Goal: Navigation & Orientation: Find specific page/section

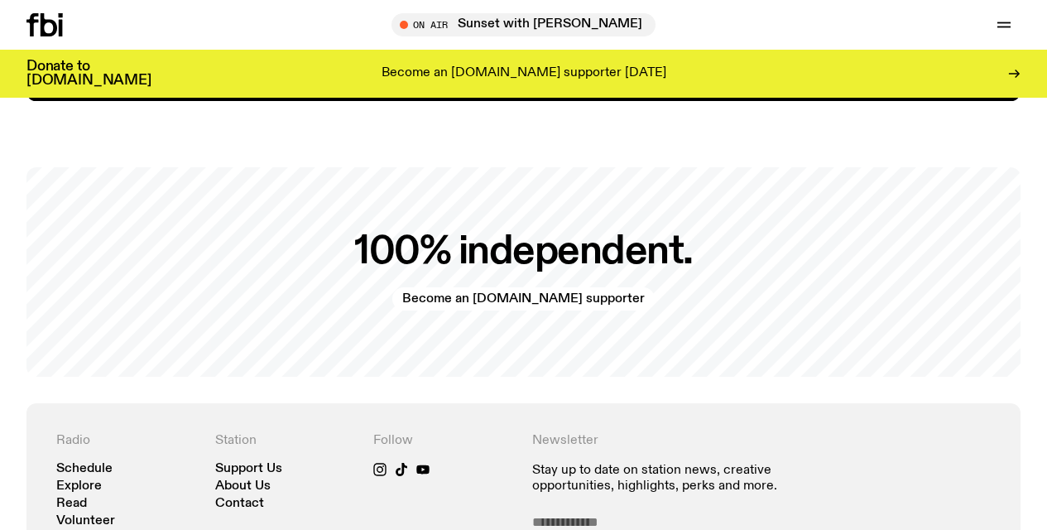
scroll to position [3366, 0]
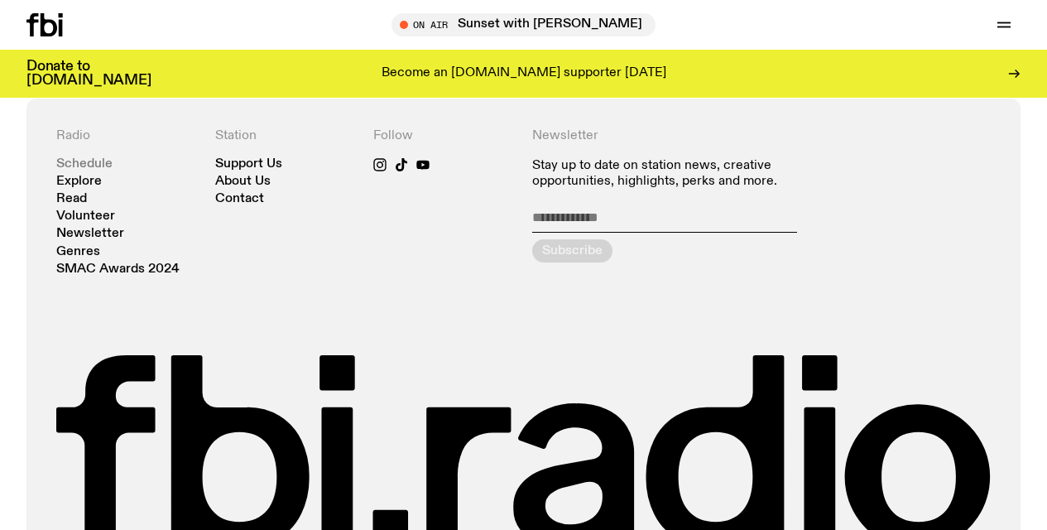
click at [89, 169] on link "Schedule" at bounding box center [84, 164] width 56 height 12
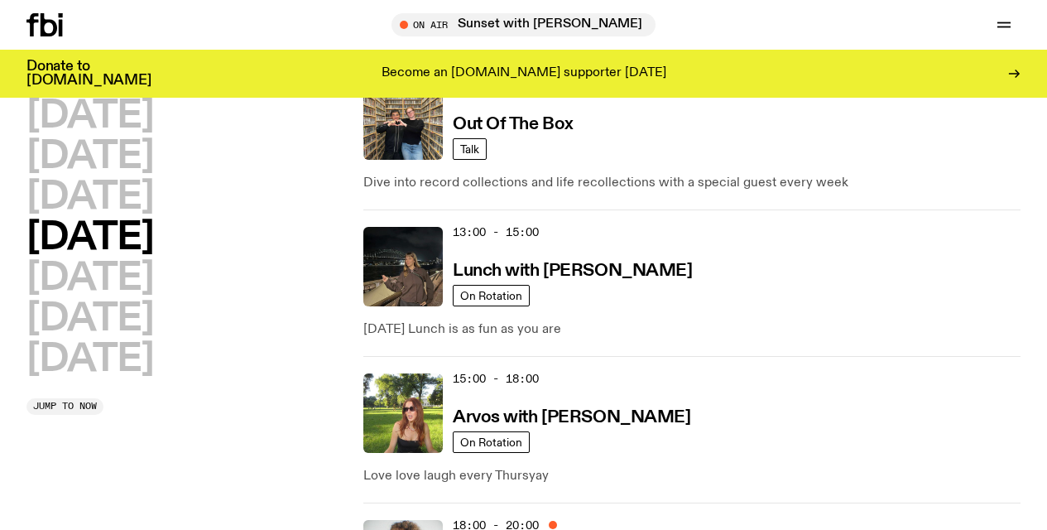
scroll to position [593, 0]
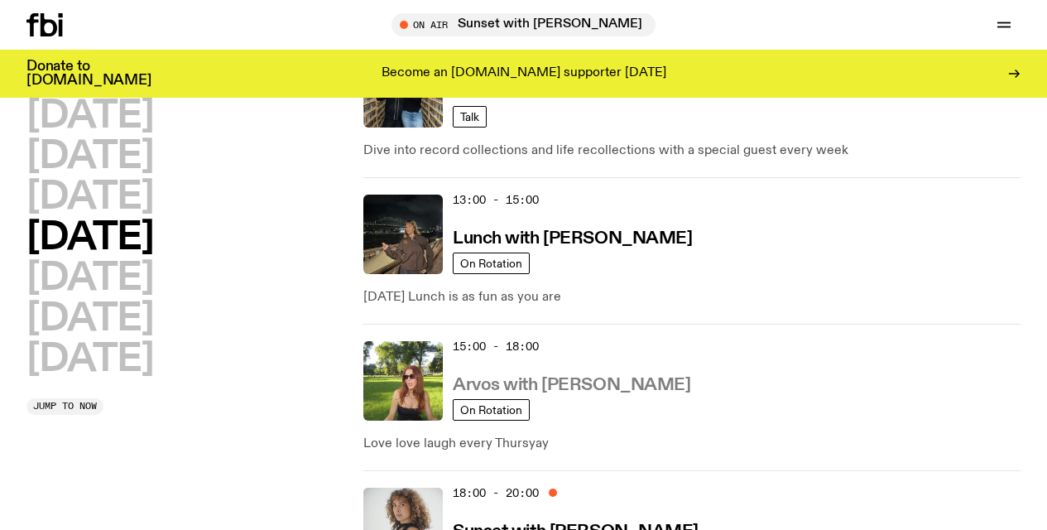
click at [546, 377] on h3 "Arvos with [PERSON_NAME]" at bounding box center [572, 385] width 238 height 17
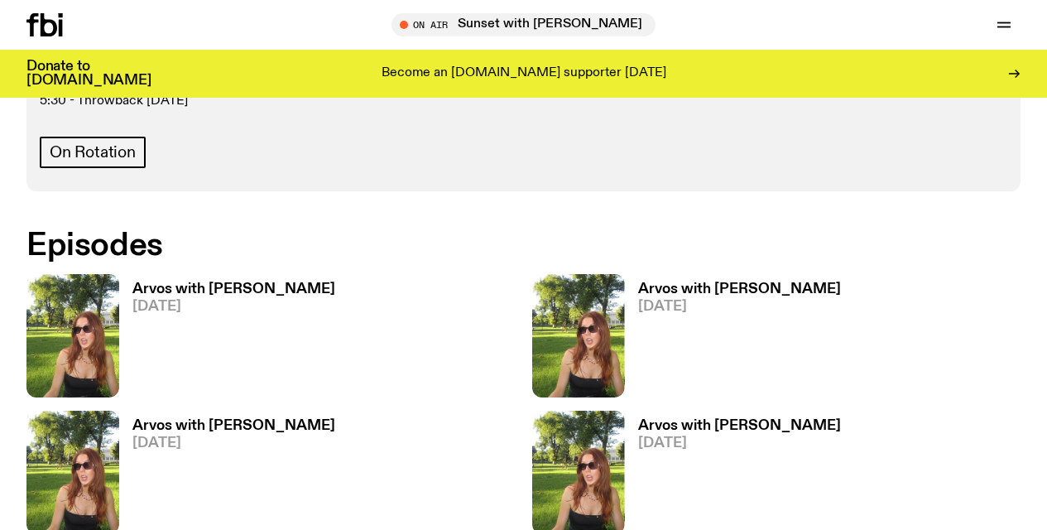
scroll to position [886, 0]
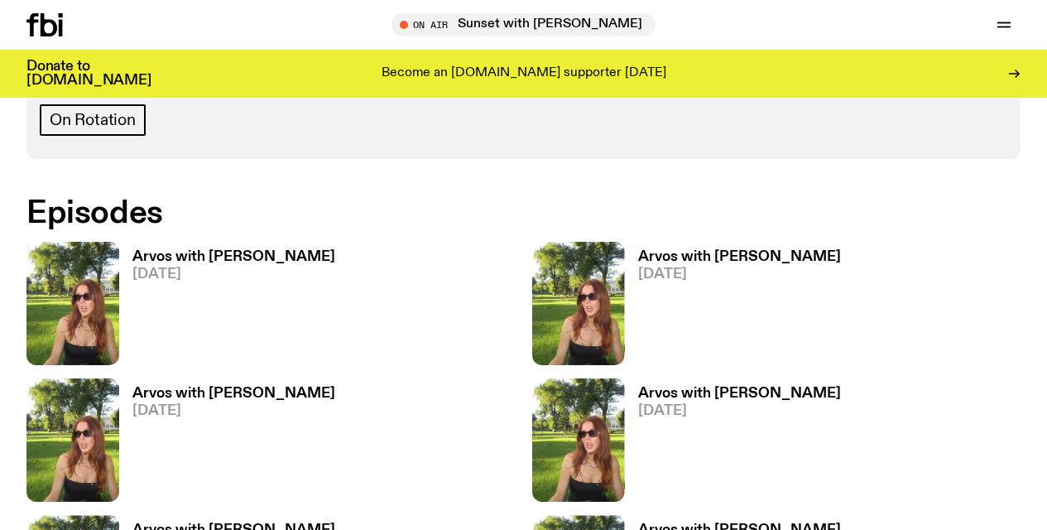
click at [199, 259] on h3 "Arvos with [PERSON_NAME]" at bounding box center [233, 257] width 203 height 14
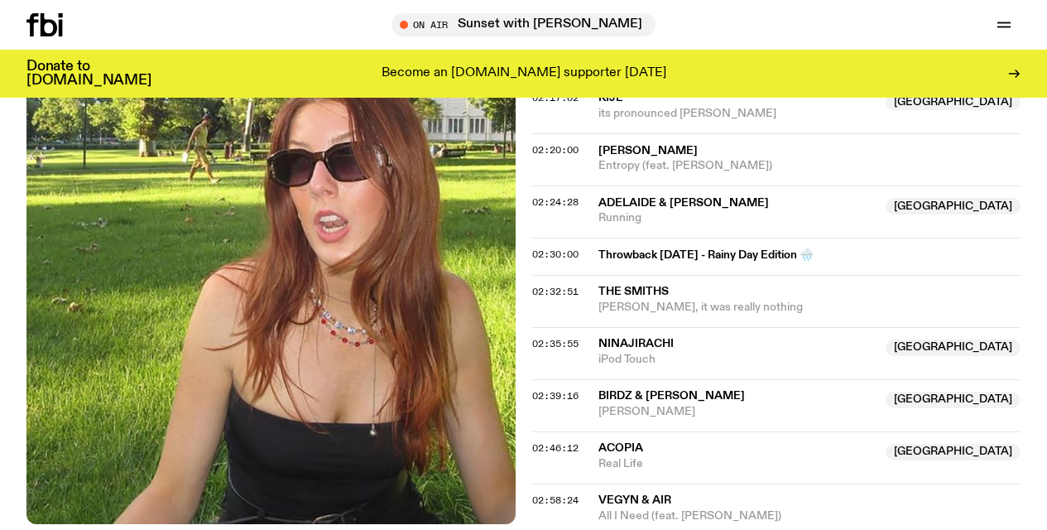
scroll to position [1730, 0]
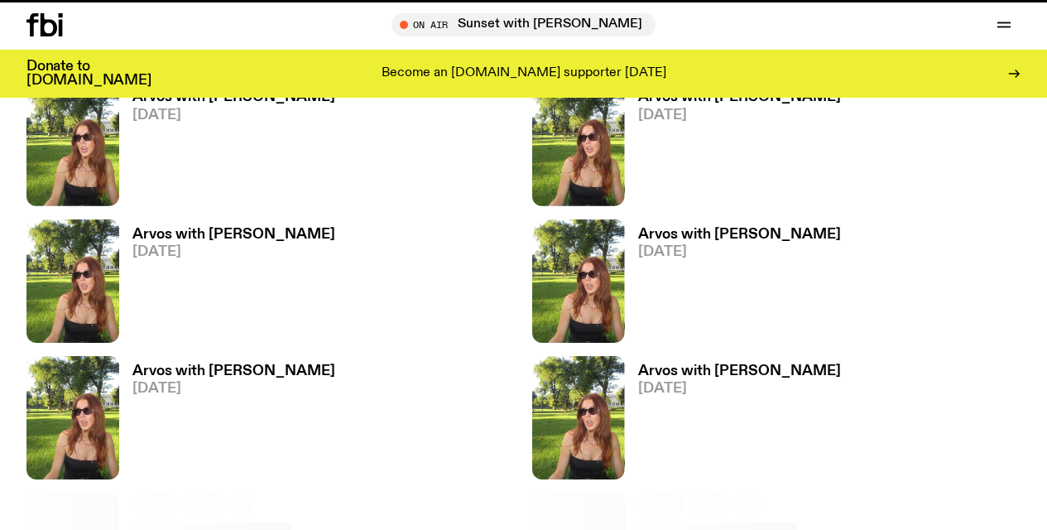
scroll to position [886, 0]
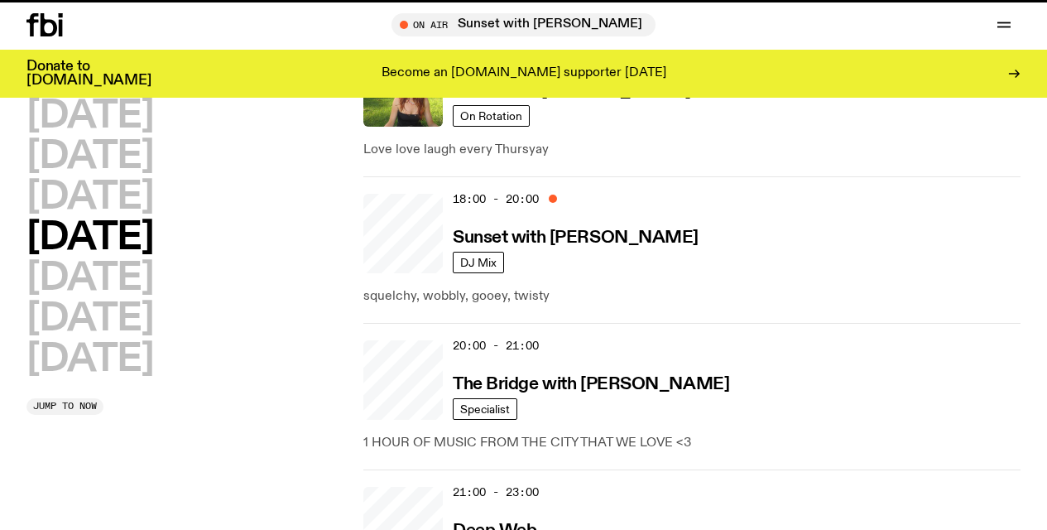
scroll to position [593, 0]
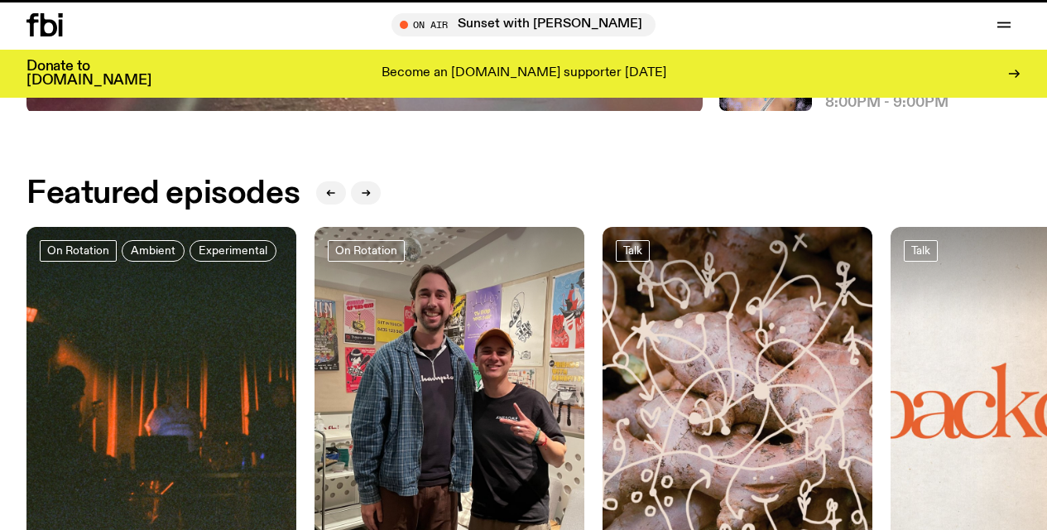
scroll to position [3366, 0]
